Goal: Check status: Check status

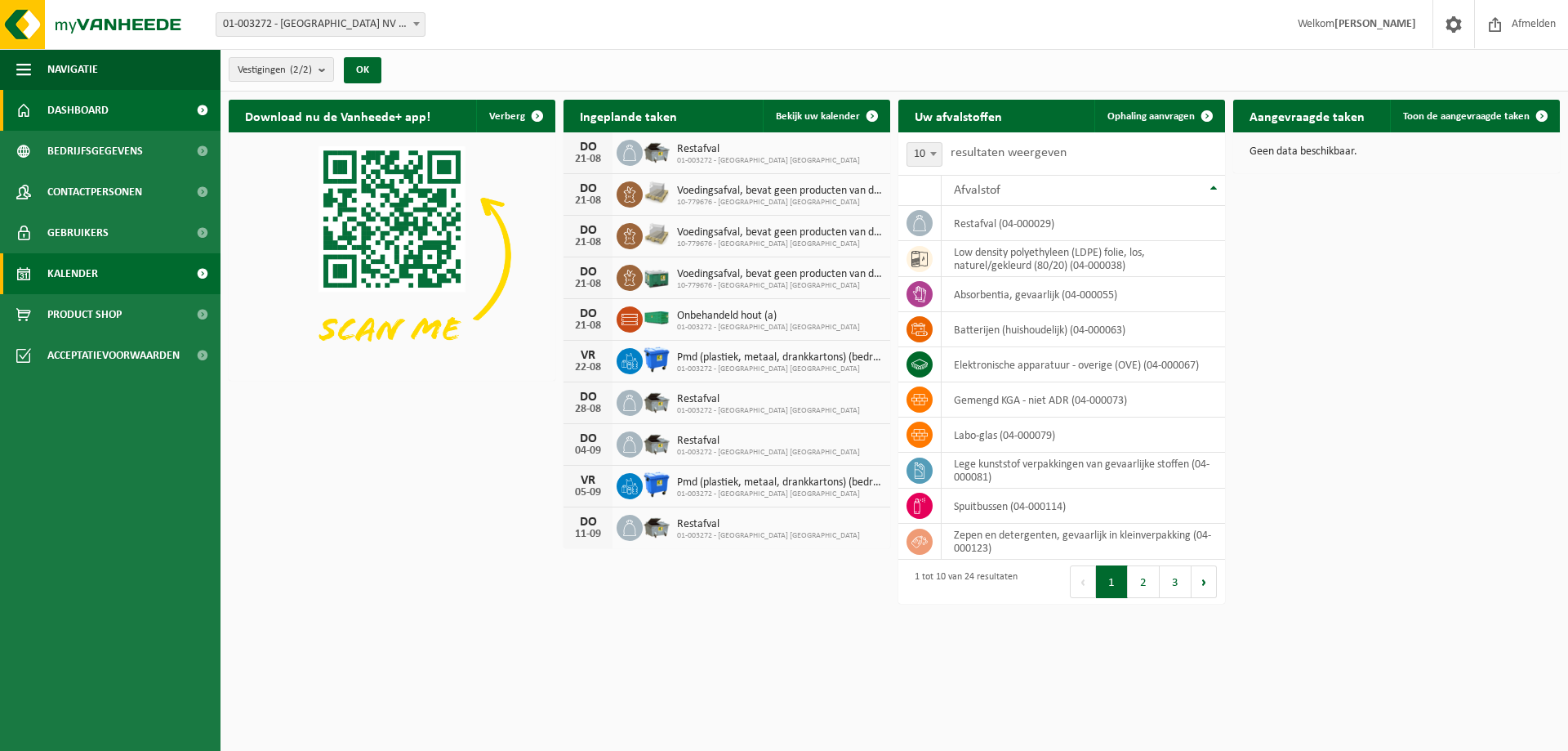
click at [124, 266] on link "Kalender" at bounding box center [110, 273] width 220 height 40
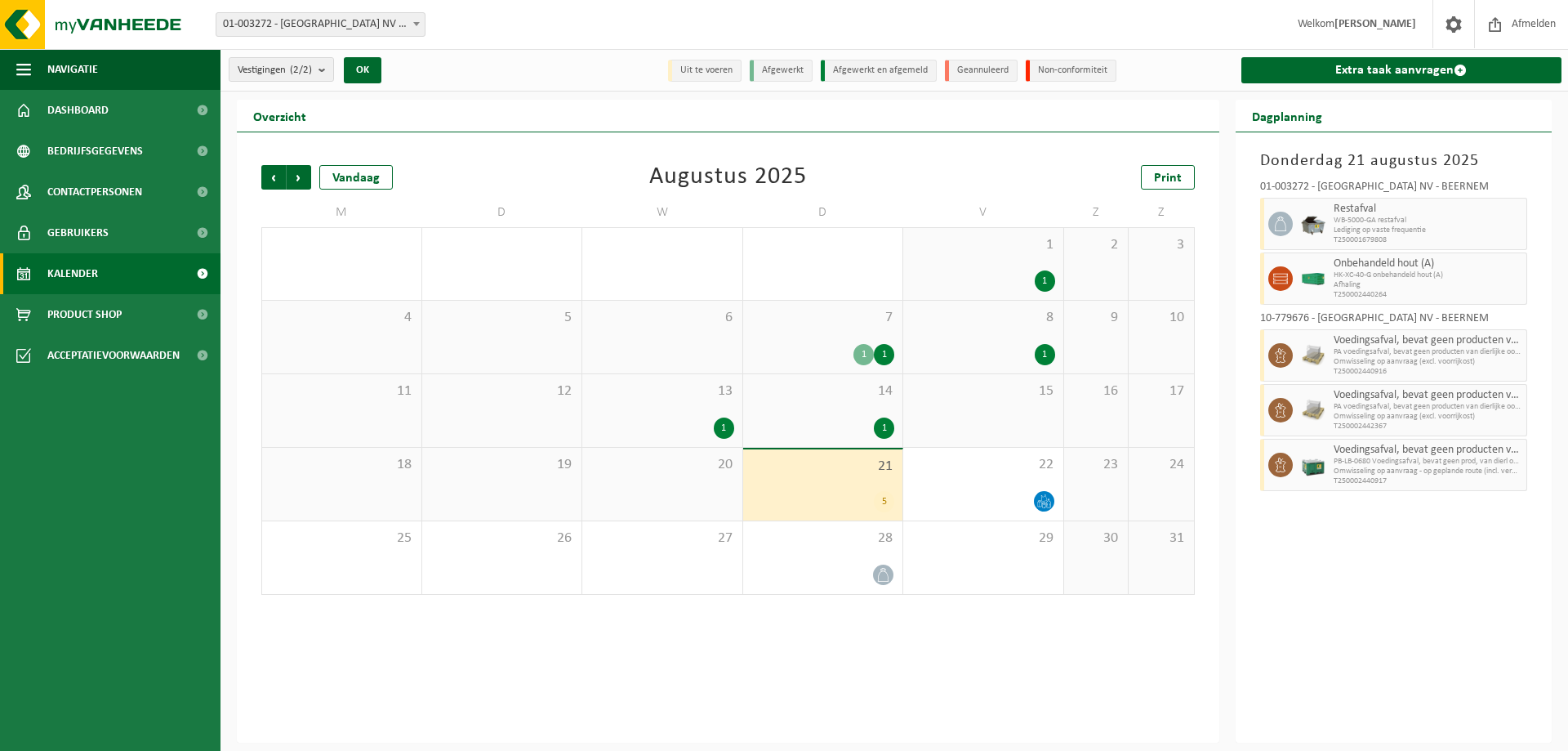
click at [557, 158] on div "Vorige Volgende Vandaag Augustus 2025 Print M D W D V Z Z 28 29 30 31 1 1 1 2 3…" at bounding box center [728, 380] width 950 height 463
click at [547, 163] on div "Vorige Volgende Vandaag Augustus 2025 Print M D W D V Z Z 28 29 30 31 1 1 1 2 3…" at bounding box center [728, 380] width 950 height 463
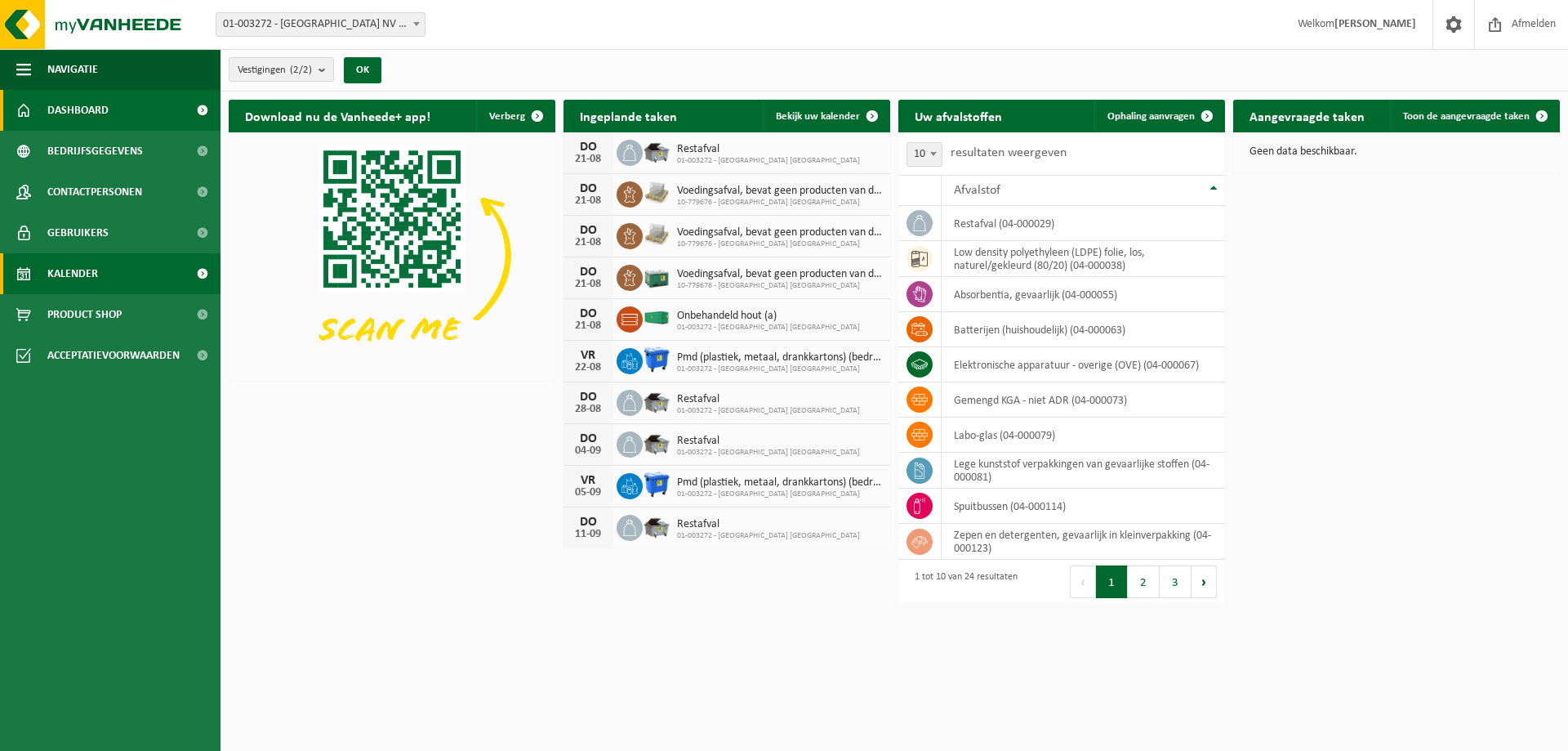
click at [135, 283] on link "Kalender" at bounding box center [110, 273] width 220 height 40
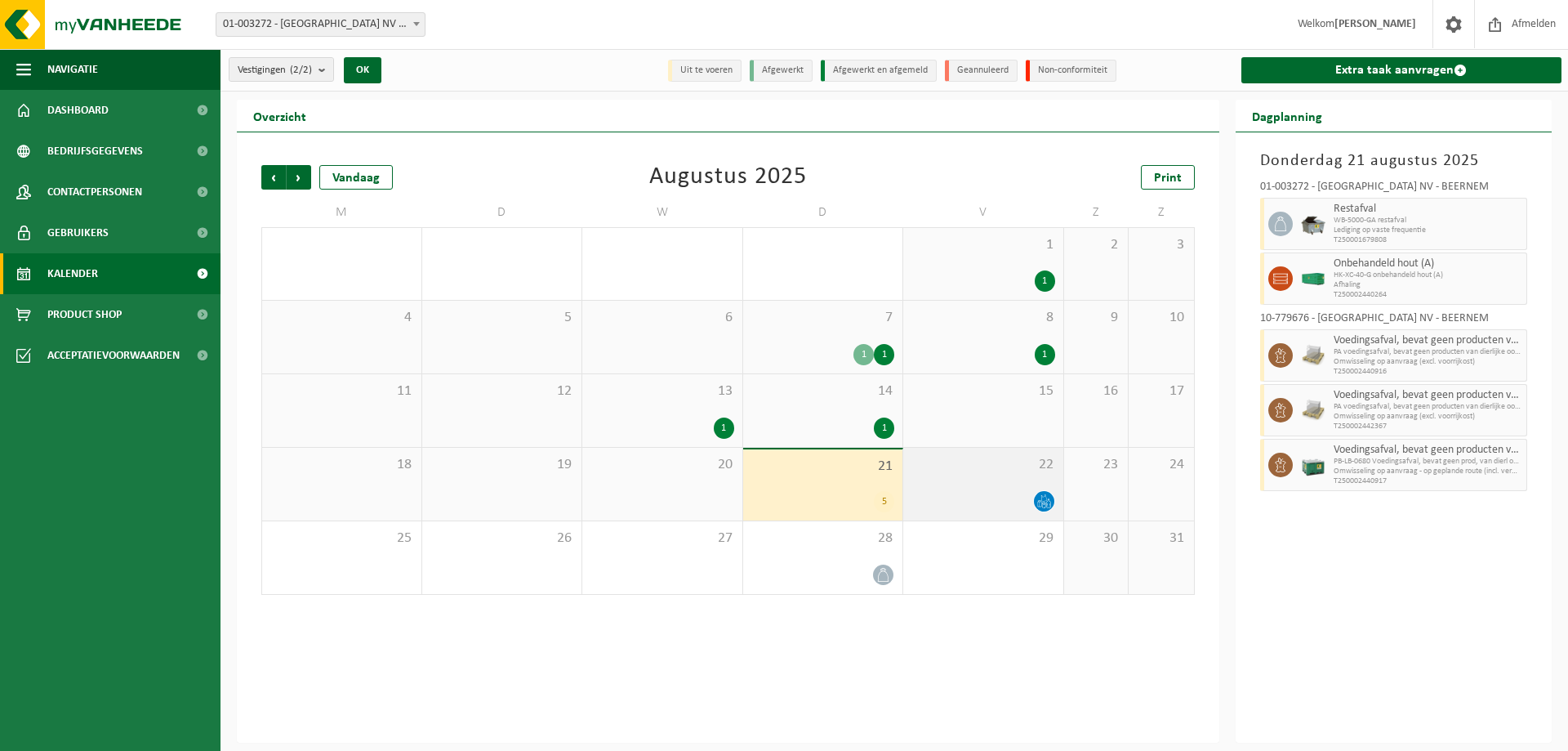
click at [959, 499] on div at bounding box center [983, 501] width 144 height 22
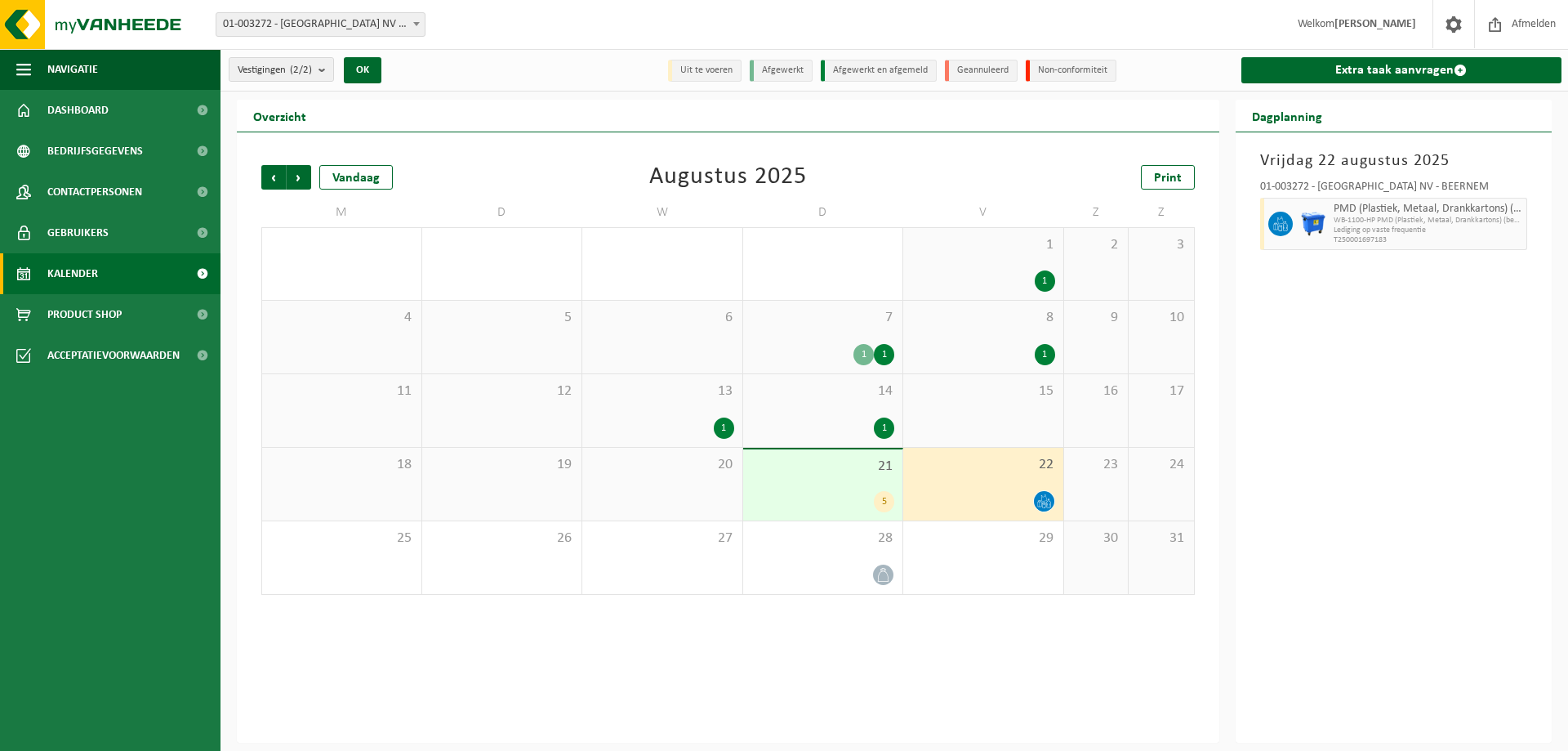
click at [789, 493] on div "5" at bounding box center [823, 501] width 144 height 21
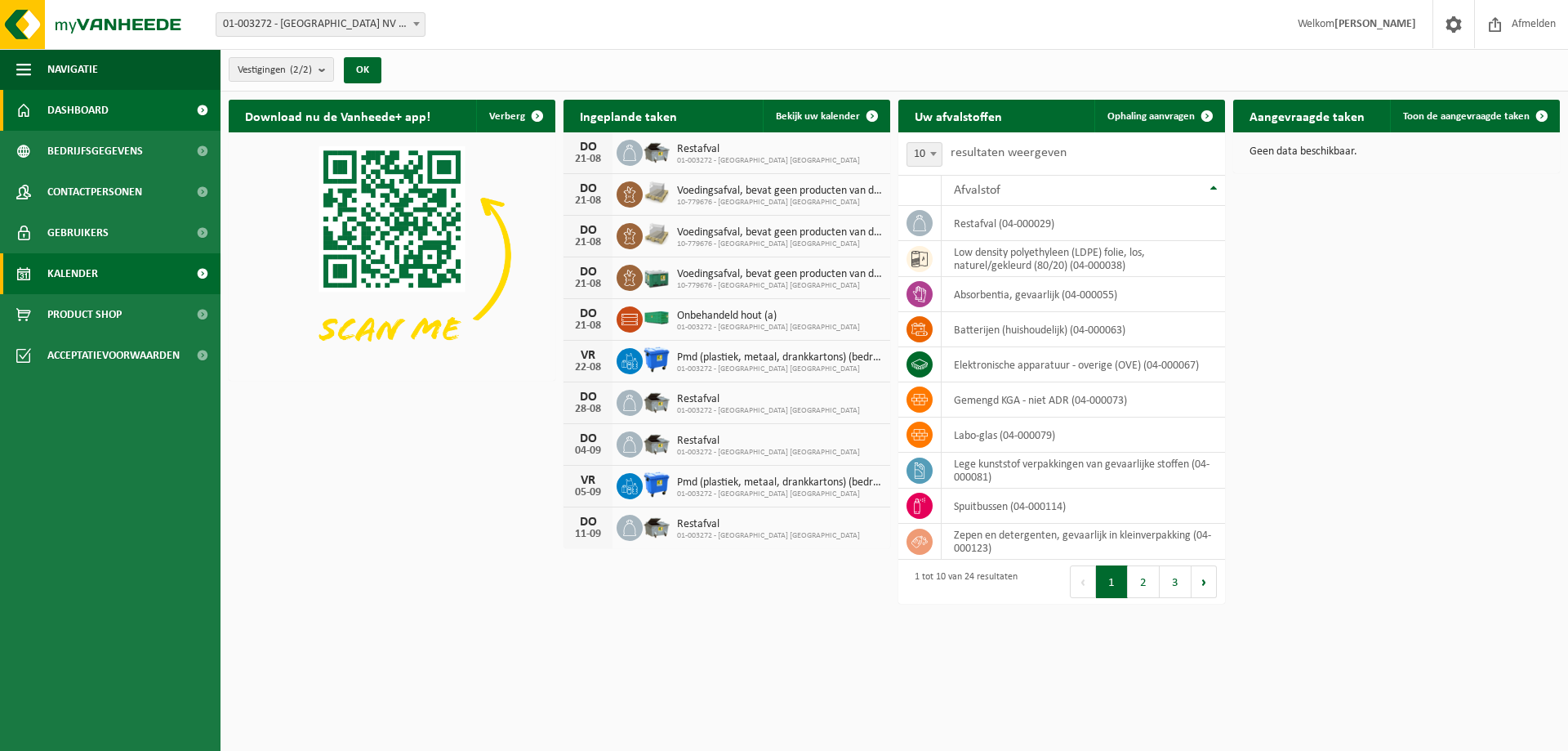
click at [136, 273] on link "Kalender" at bounding box center [110, 273] width 220 height 40
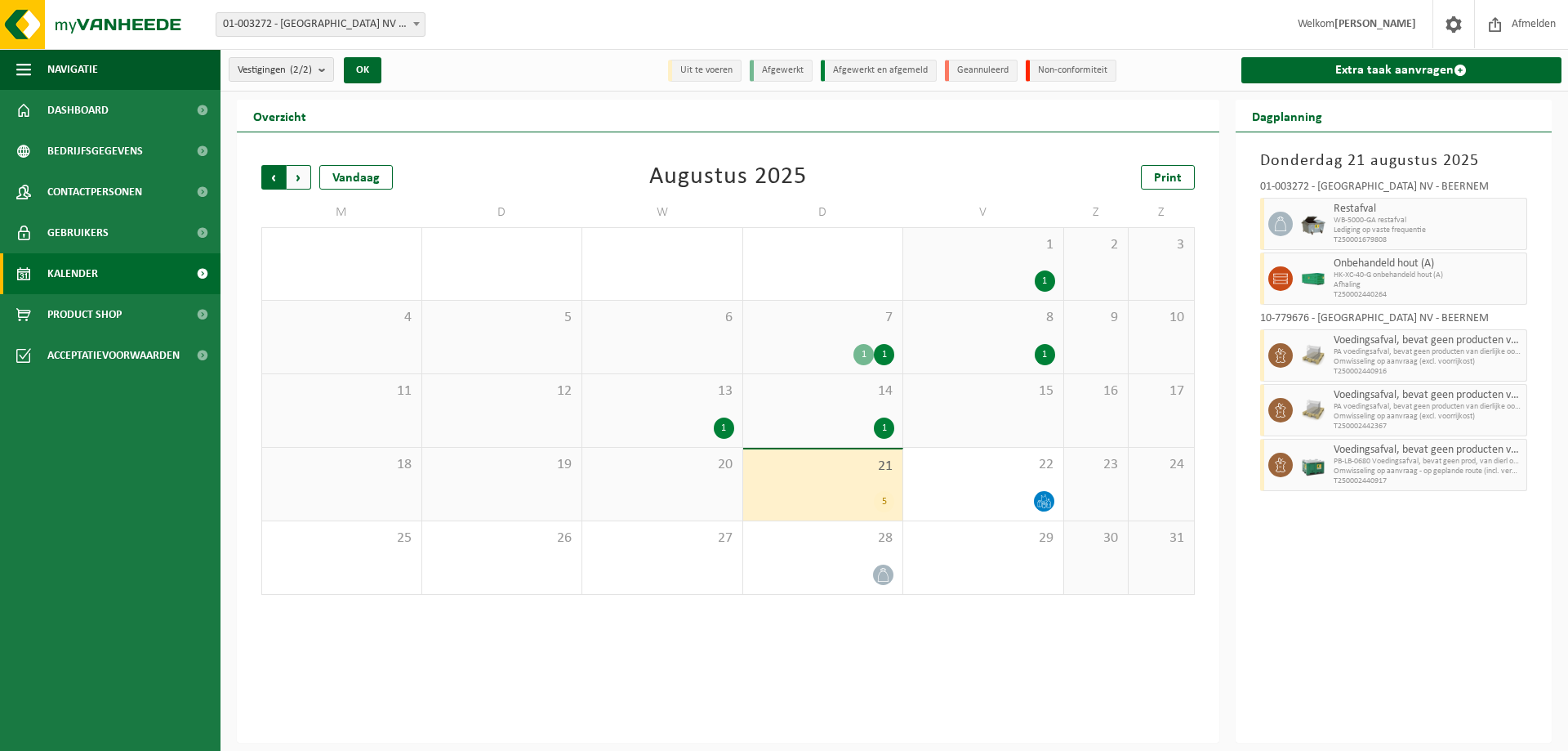
click at [300, 184] on span "Volgende" at bounding box center [299, 178] width 25 height 25
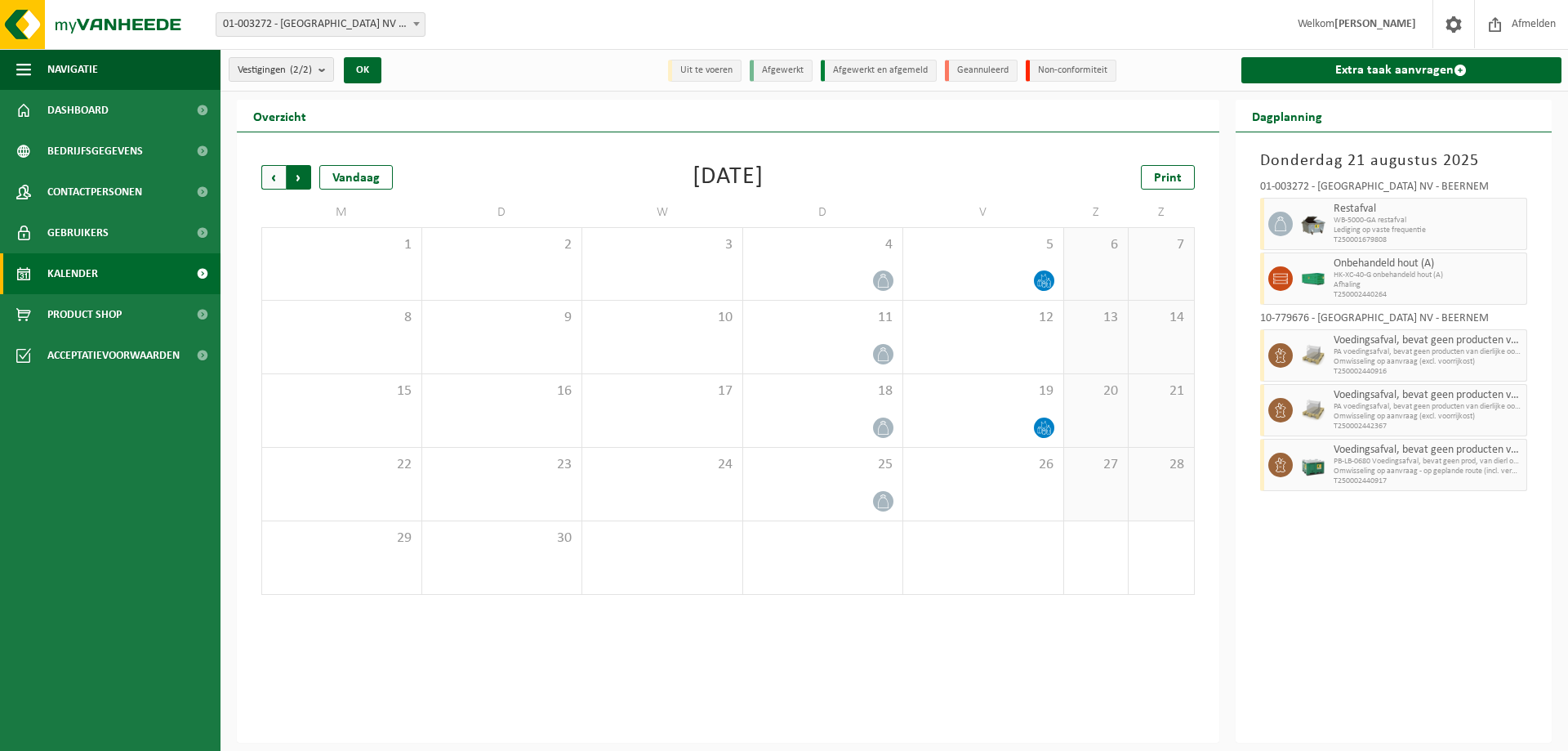
click at [268, 173] on span "Vorige" at bounding box center [273, 178] width 25 height 25
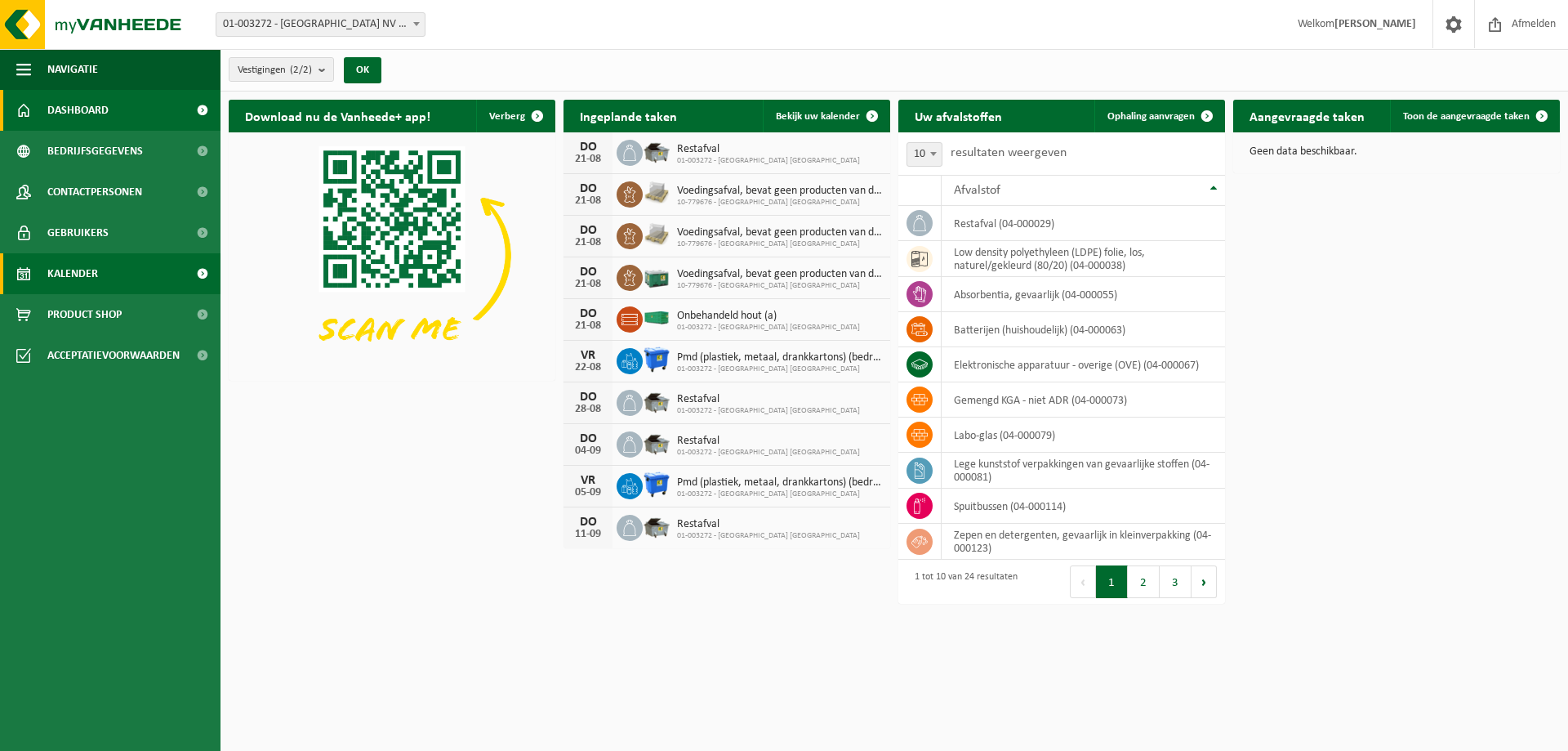
click at [88, 282] on span "Kalender" at bounding box center [72, 273] width 50 height 40
